Goal: Navigation & Orientation: Find specific page/section

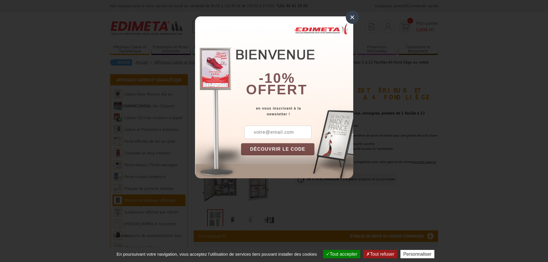
click at [351, 19] on div "×" at bounding box center [352, 17] width 13 height 13
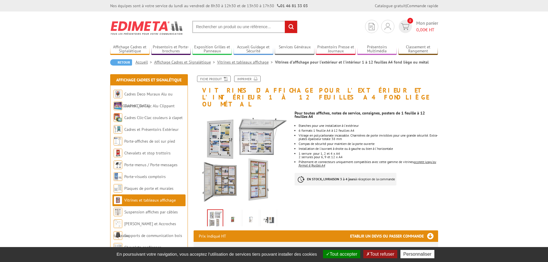
click at [148, 202] on link "Vitrines et tableaux affichage" at bounding box center [150, 200] width 52 height 5
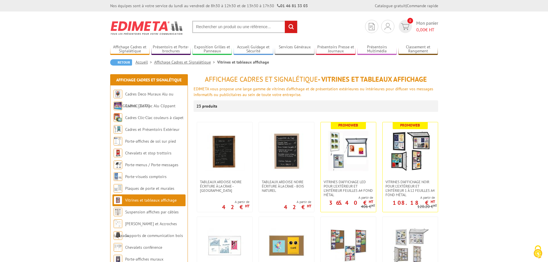
drag, startPoint x: 523, startPoint y: 177, endPoint x: 526, endPoint y: 178, distance: 3.0
